Goal: Navigation & Orientation: Find specific page/section

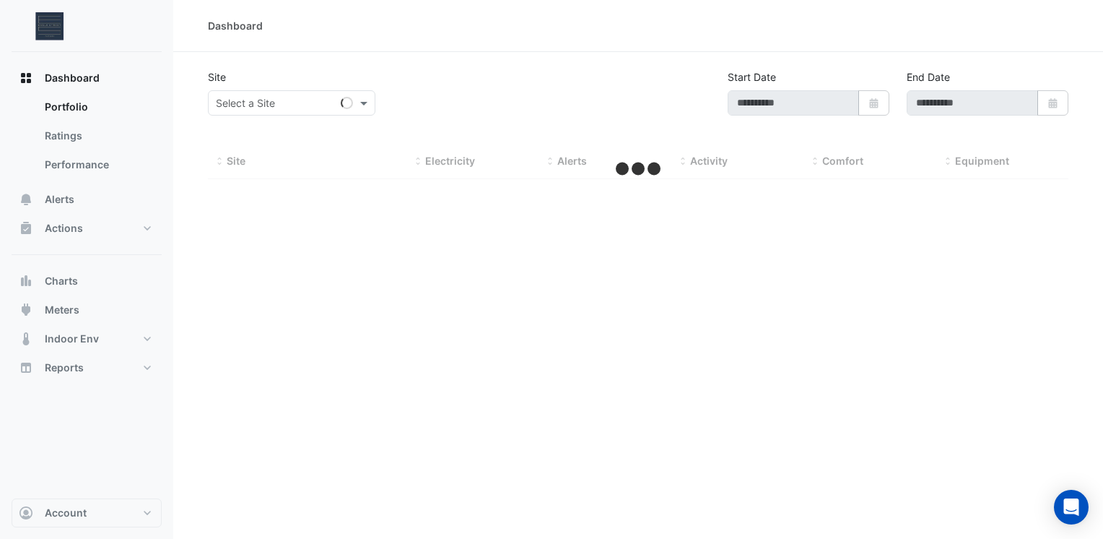
type input "**********"
select select "***"
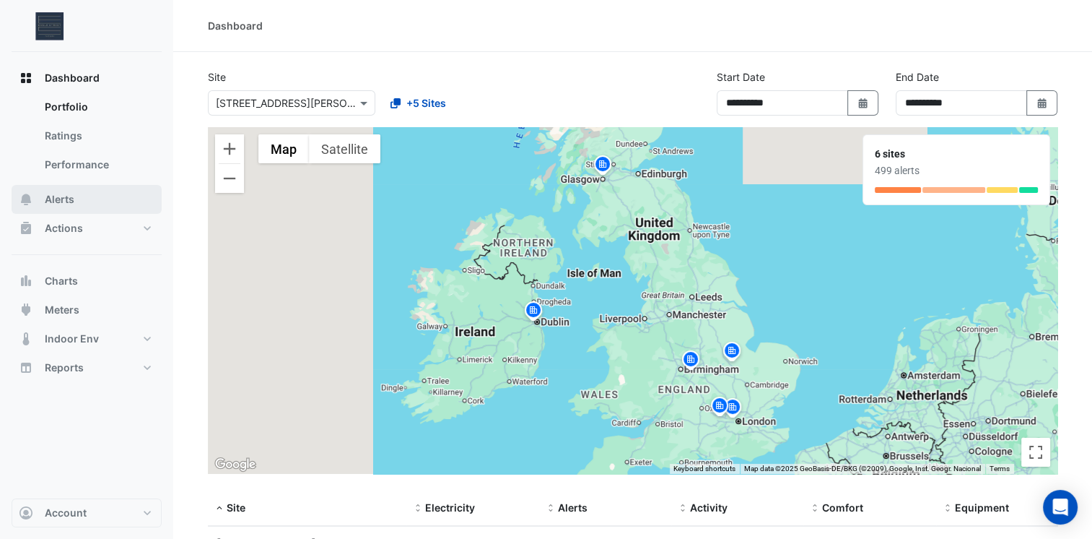
click at [84, 199] on button "Alerts" at bounding box center [87, 199] width 150 height 29
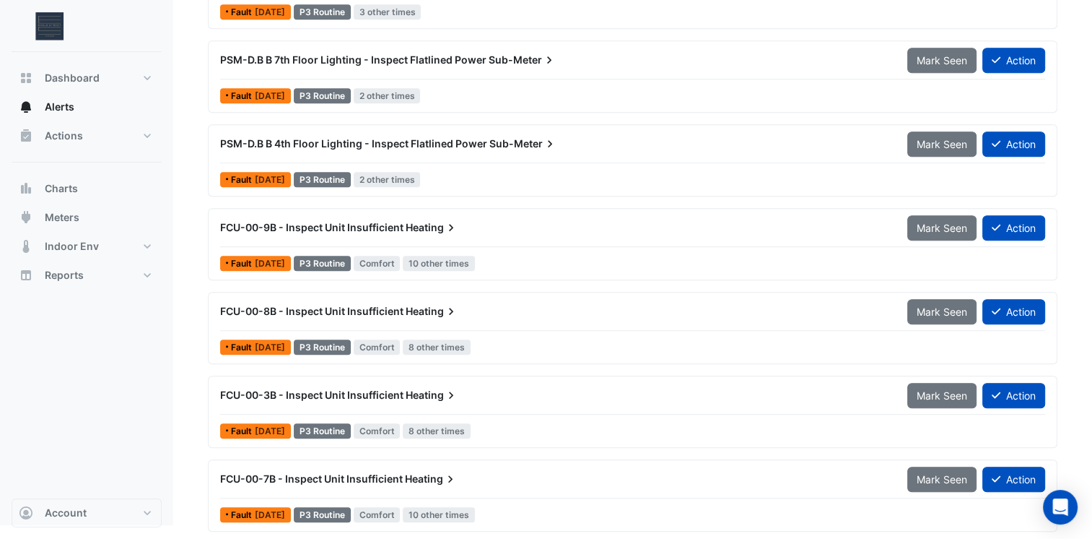
scroll to position [892, 0]
